Goal: Task Accomplishment & Management: Manage account settings

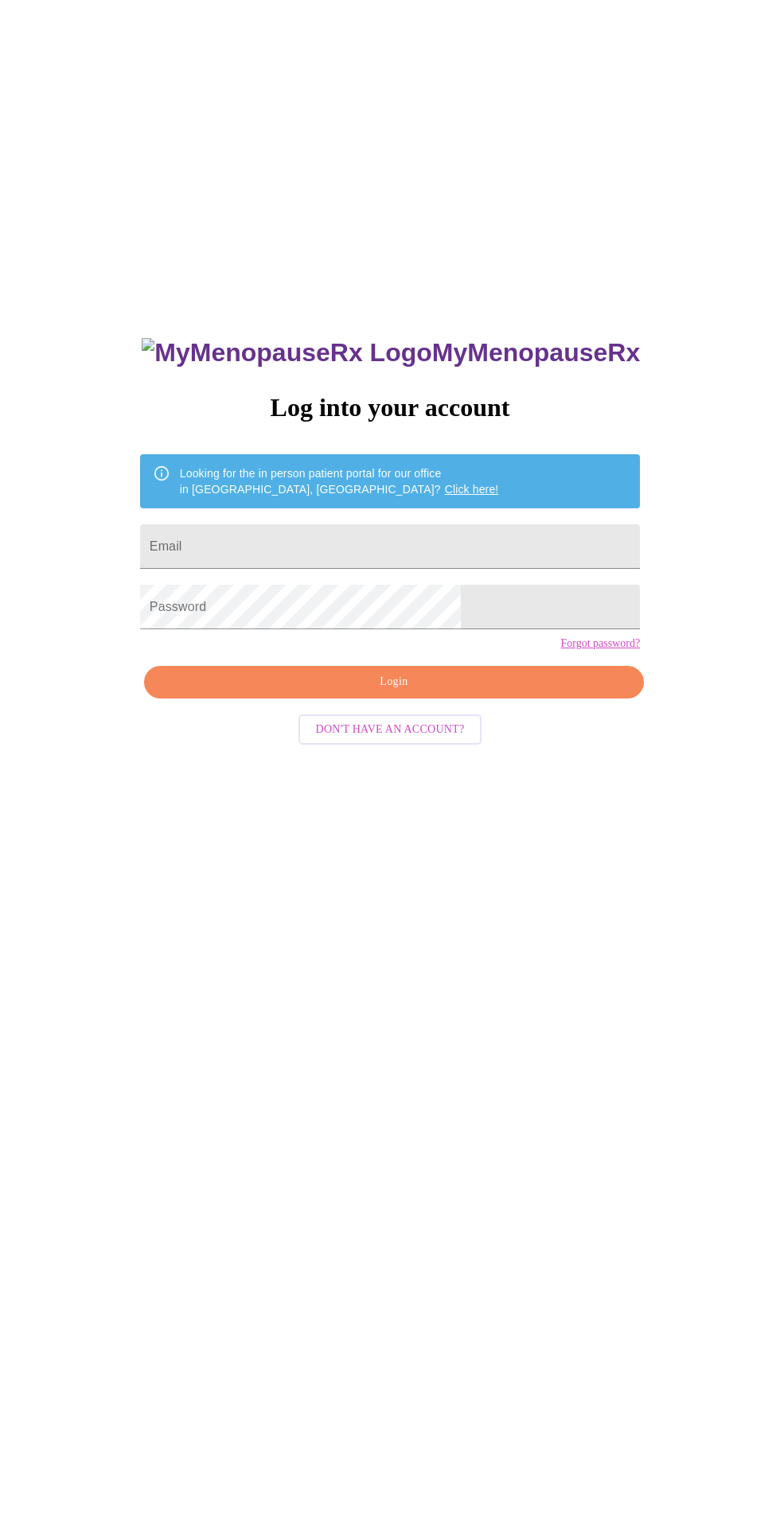
click at [432, 569] on input "Email" at bounding box center [390, 546] width 500 height 45
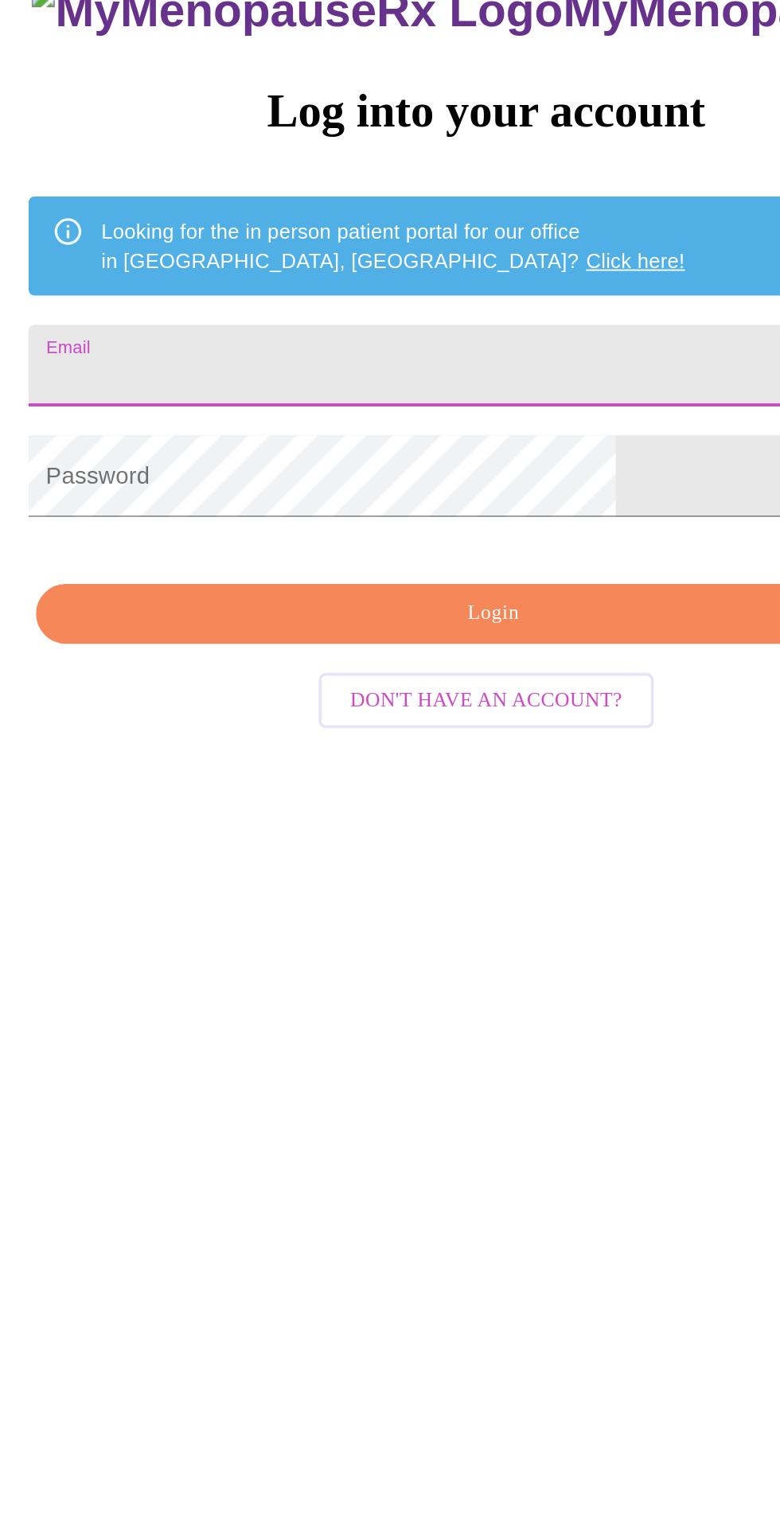
type input "[EMAIL_ADDRESS][DOMAIN_NAME]"
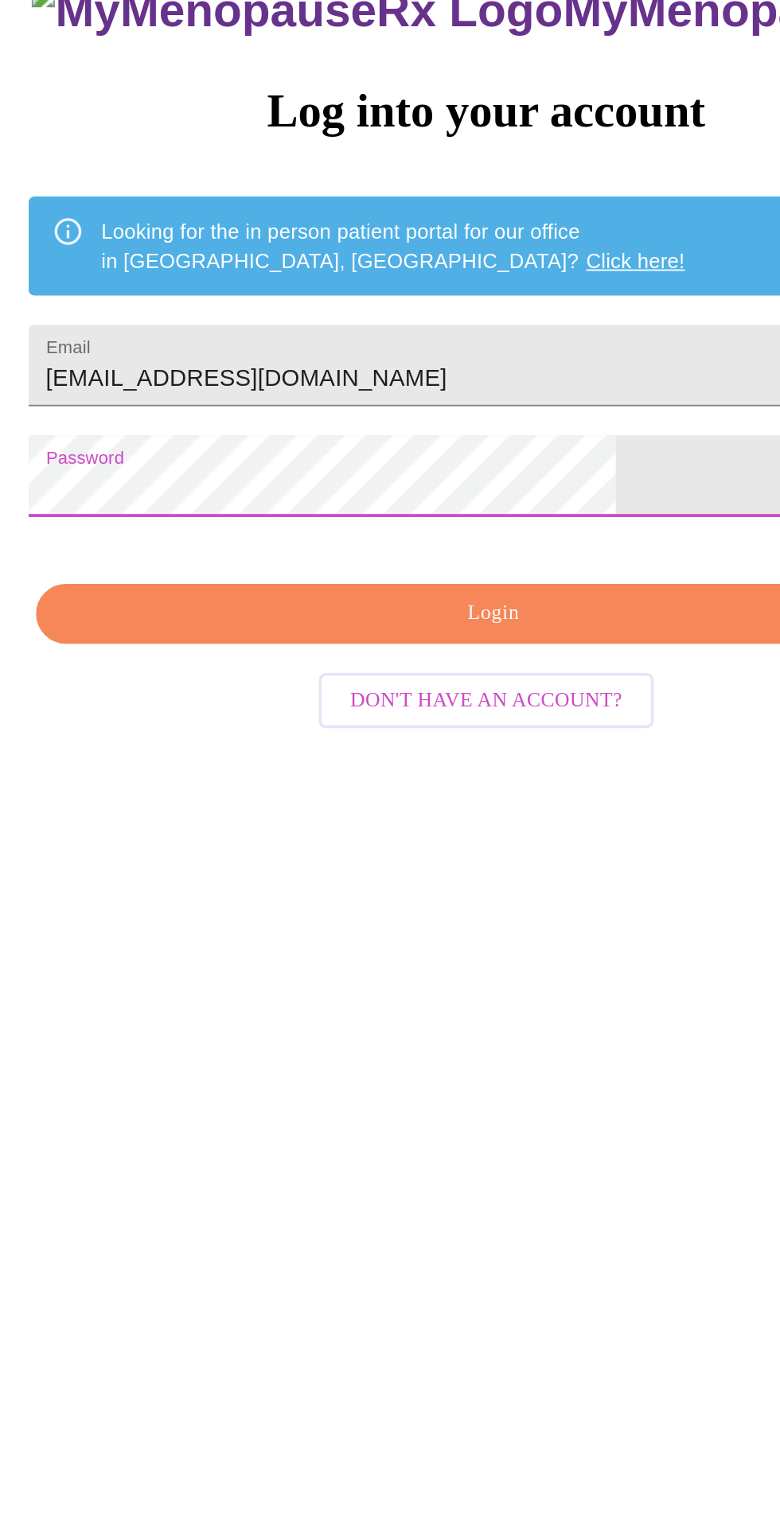
click at [408, 692] on span "Login" at bounding box center [393, 682] width 463 height 20
